Goal: Navigation & Orientation: Go to known website

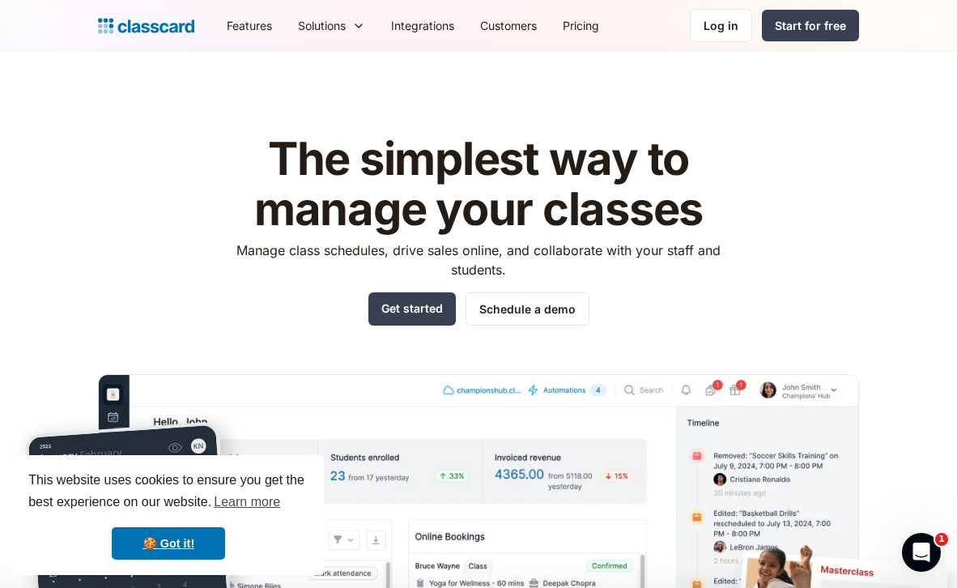
click at [740, 53] on header "The simplest way to manage your classes Manage class schedules, drive sales onl…" at bounding box center [478, 376] width 957 height 648
click at [729, 21] on div "Log in" at bounding box center [721, 25] width 35 height 17
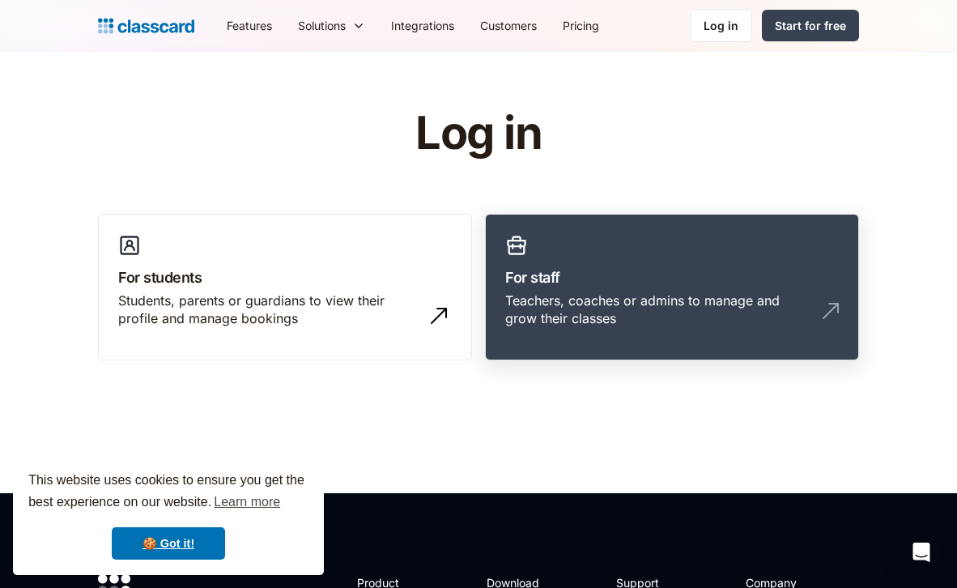
click at [537, 287] on h3 "For staff" at bounding box center [672, 278] width 334 height 22
click at [564, 313] on div "Teachers, coaches or admins to manage and grow their classes" at bounding box center [655, 310] width 301 height 36
